Goal: Transaction & Acquisition: Register for event/course

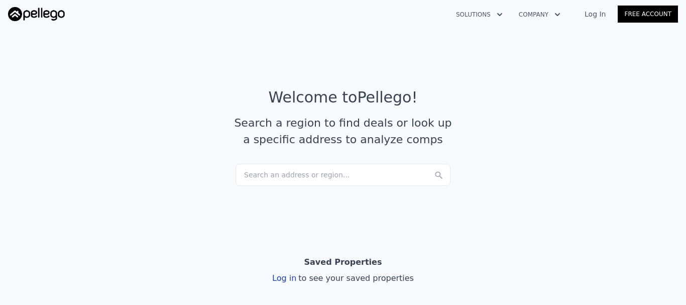
click at [593, 11] on link "Log In" at bounding box center [594, 14] width 45 height 10
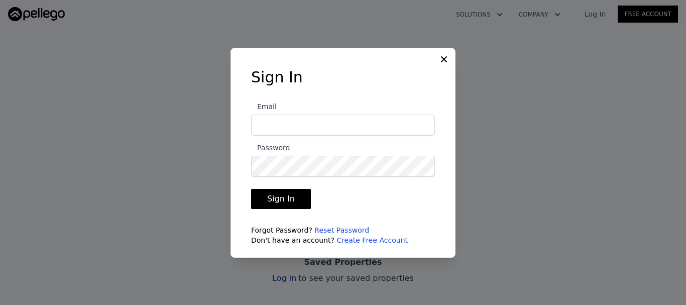
click at [447, 52] on button at bounding box center [445, 58] width 12 height 12
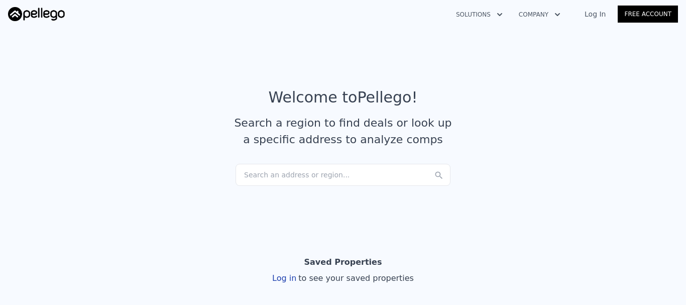
click at [593, 14] on link "Log In" at bounding box center [594, 14] width 45 height 10
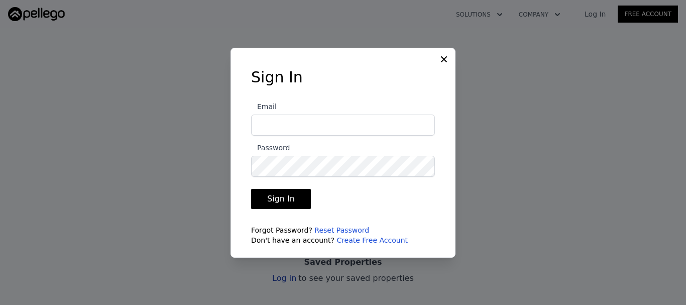
click at [321, 127] on input "Email" at bounding box center [343, 124] width 184 height 21
click at [313, 131] on input "Email" at bounding box center [343, 124] width 184 height 21
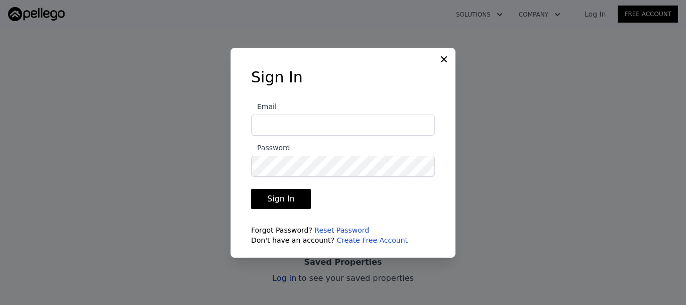
click at [313, 131] on input "Email" at bounding box center [343, 124] width 184 height 21
click at [441, 58] on icon at bounding box center [444, 59] width 10 height 10
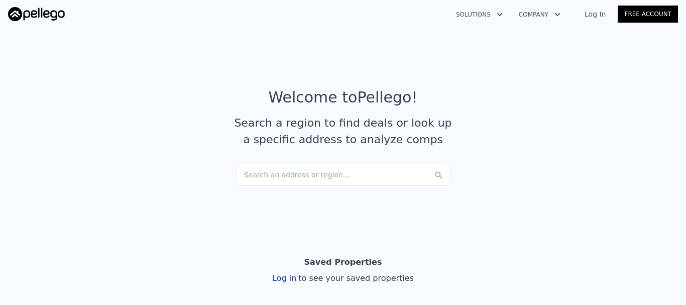
click at [609, 14] on link "Log In" at bounding box center [594, 14] width 45 height 10
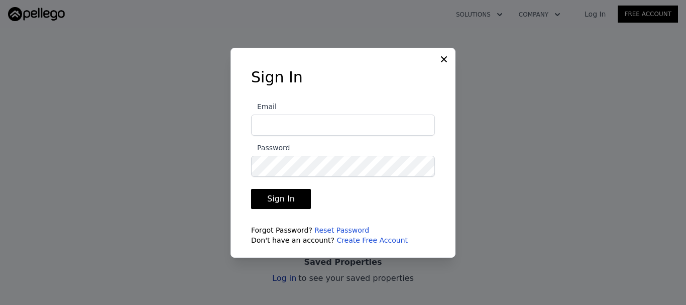
click at [268, 116] on input "Email" at bounding box center [343, 124] width 184 height 21
click at [308, 126] on input "Email" at bounding box center [343, 124] width 184 height 21
paste input "[EMAIL_ADDRESS][DOMAIN_NAME]"
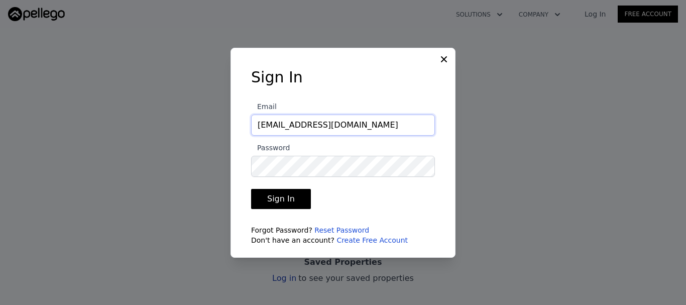
type input "[EMAIL_ADDRESS][DOMAIN_NAME]"
click at [280, 196] on button "Sign In" at bounding box center [281, 199] width 60 height 20
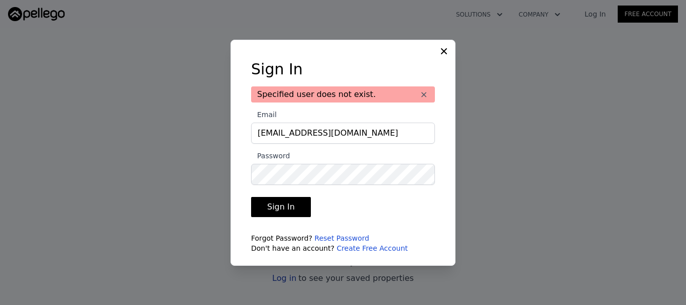
click at [279, 210] on button "Sign In" at bounding box center [281, 207] width 60 height 20
click at [288, 203] on button "Sign In" at bounding box center [281, 207] width 60 height 20
click at [341, 237] on link "Reset Password" at bounding box center [341, 238] width 55 height 8
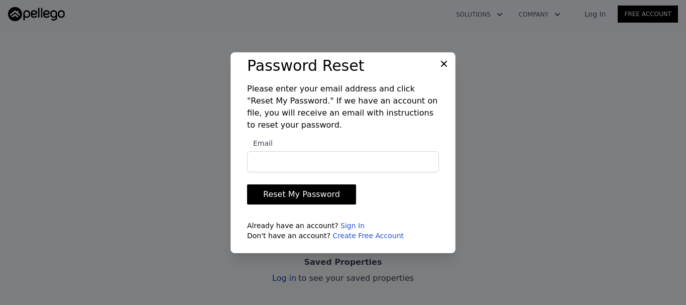
click at [281, 153] on input "Email" at bounding box center [343, 161] width 192 height 21
type input "[EMAIL_ADDRESS][DOMAIN_NAME]"
click at [285, 200] on button "Reset My Password" at bounding box center [301, 194] width 109 height 20
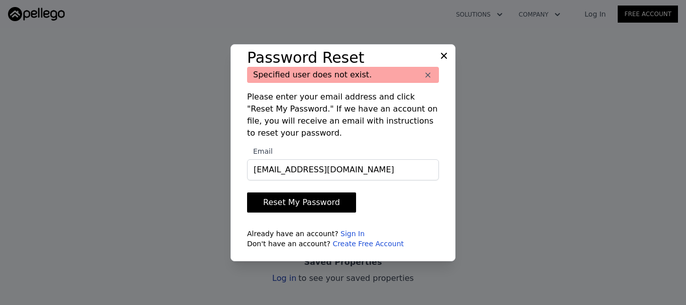
click at [285, 200] on button "Reset My Password" at bounding box center [301, 202] width 109 height 20
click at [442, 62] on div "Password Reset Specified user does not exist. × Please enter your email address…" at bounding box center [343, 153] width 216 height 208
click at [442, 57] on icon at bounding box center [444, 56] width 10 height 10
click at [442, 57] on section "Welcome to Pellego ! Search a region to find deals or look up a specific addres…" at bounding box center [343, 122] width 686 height 196
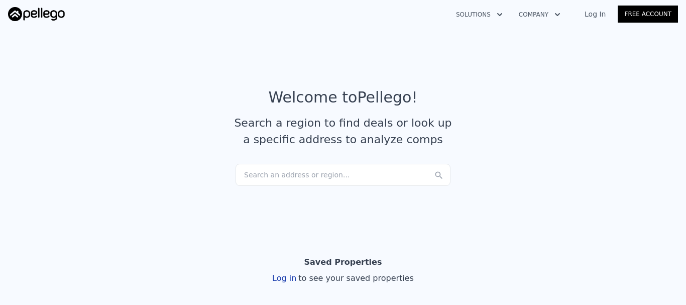
click at [637, 16] on link "Free Account" at bounding box center [648, 14] width 60 height 17
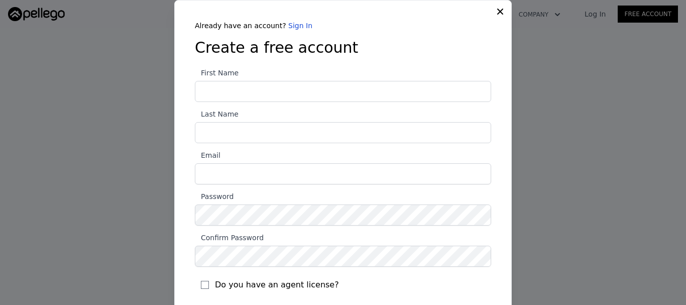
click at [201, 87] on input "First Name" at bounding box center [343, 91] width 296 height 21
type input "Uirel"
click at [250, 133] on input "Last Name" at bounding box center [343, 132] width 296 height 21
type input "Fortanel"
click at [240, 179] on input "Email" at bounding box center [343, 173] width 296 height 21
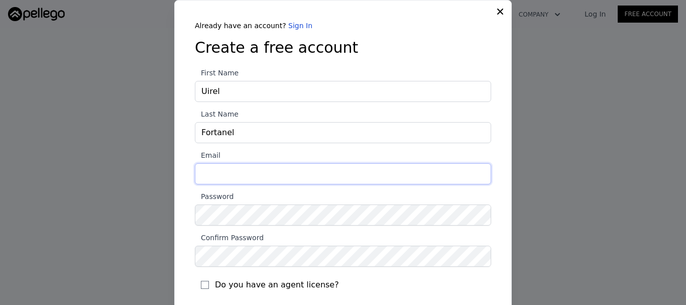
paste input "[EMAIL_ADDRESS][DOMAIN_NAME]"
type input "[EMAIL_ADDRESS][DOMAIN_NAME]"
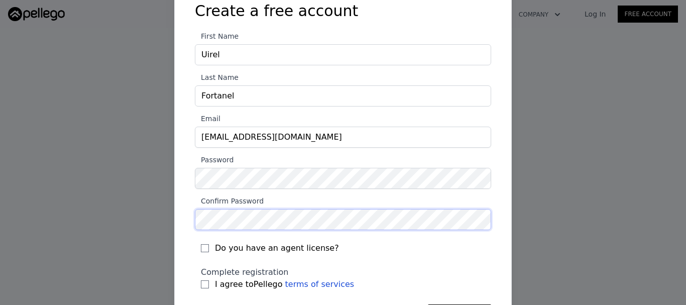
scroll to position [77, 0]
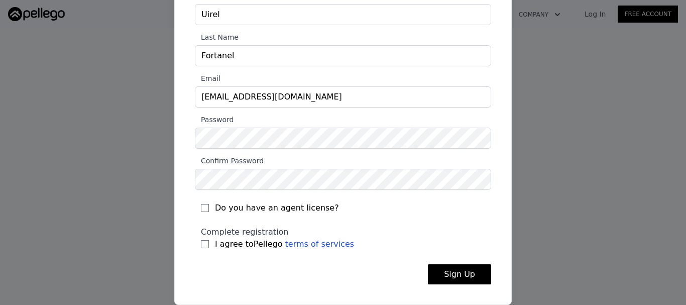
click at [195, 245] on div "Complete registration I agree to Pellego terms of services" at bounding box center [343, 238] width 296 height 36
click at [201, 246] on input "I agree to Pellego terms of services" at bounding box center [205, 244] width 8 height 8
checkbox input "true"
click at [442, 274] on button "Sign Up" at bounding box center [459, 274] width 63 height 20
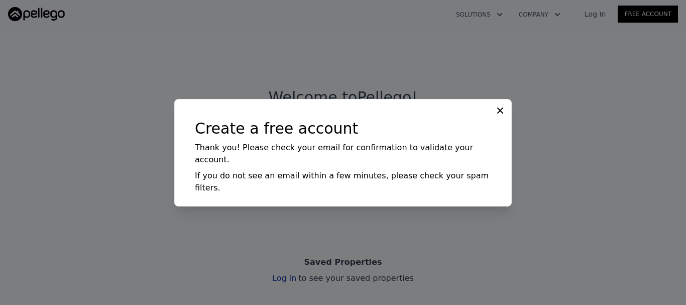
scroll to position [0, 0]
drag, startPoint x: 502, startPoint y: 127, endPoint x: 491, endPoint y: 127, distance: 11.1
click at [501, 115] on icon at bounding box center [500, 110] width 10 height 10
